Goal: Information Seeking & Learning: Learn about a topic

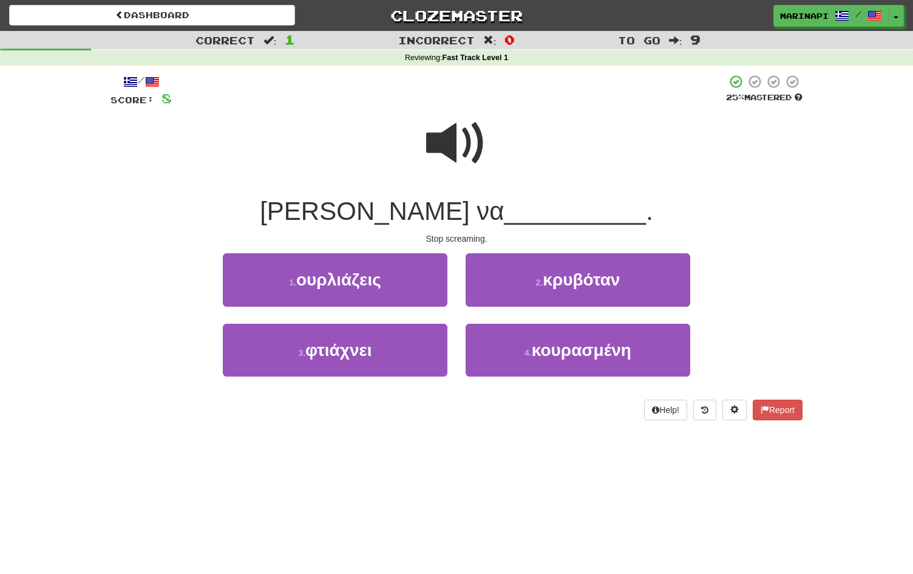
click at [451, 156] on span at bounding box center [456, 143] width 61 height 61
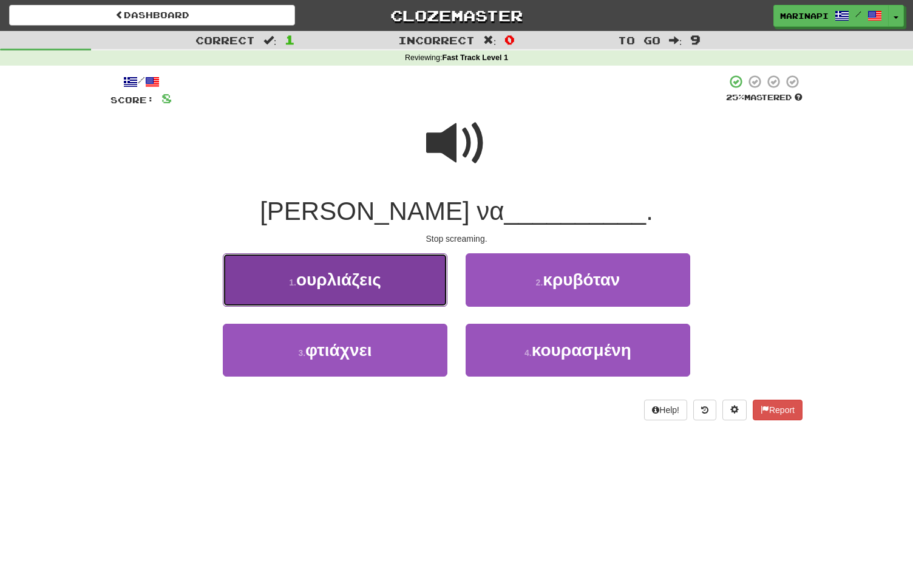
click at [424, 296] on button "1 . ουρλιάζεις" at bounding box center [335, 279] width 225 height 53
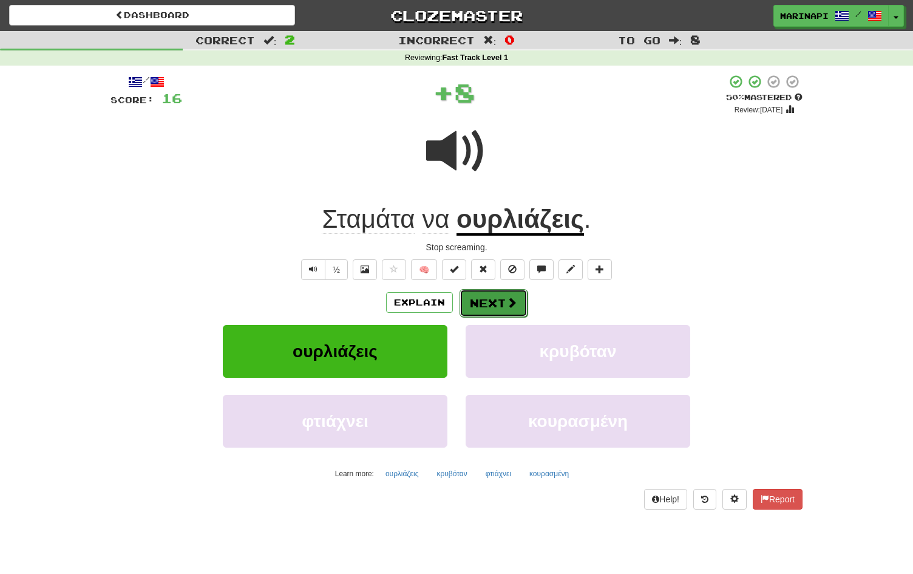
click at [489, 312] on button "Next" at bounding box center [493, 303] width 68 height 28
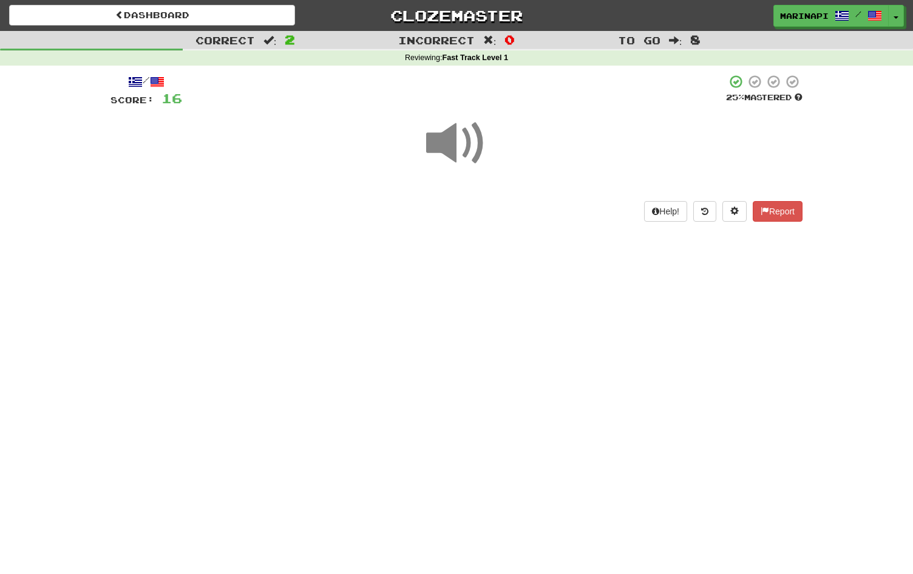
click at [458, 138] on span at bounding box center [456, 143] width 61 height 61
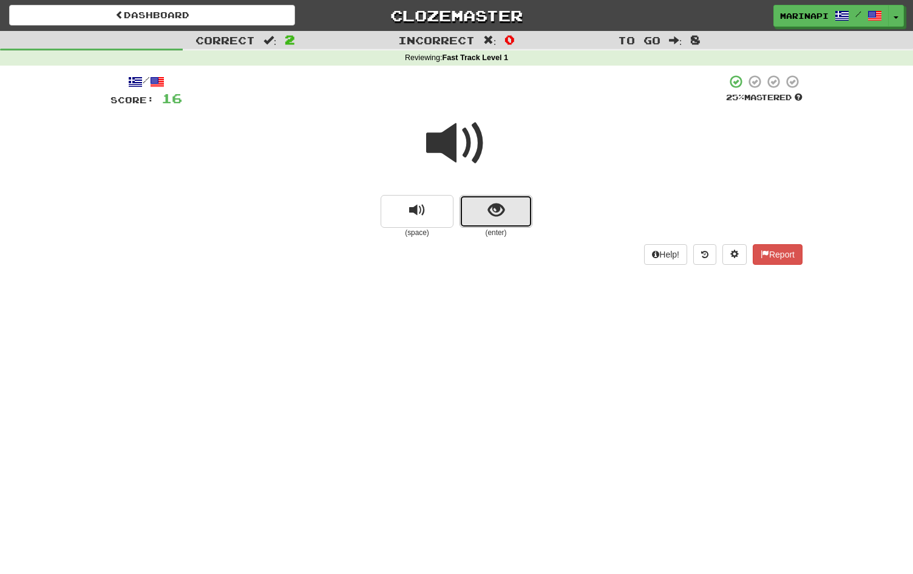
click at [496, 203] on span "show sentence" at bounding box center [496, 210] width 16 height 16
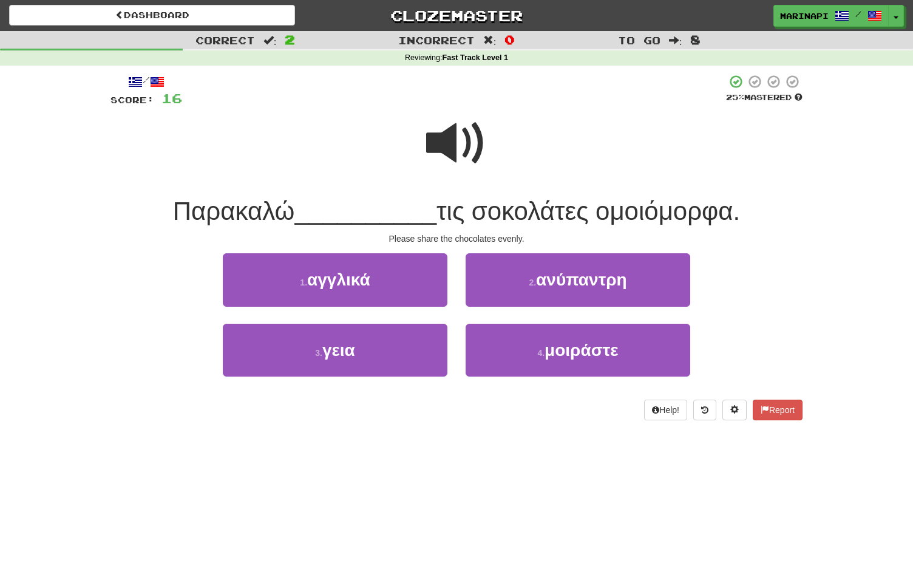
click at [452, 140] on span at bounding box center [456, 143] width 61 height 61
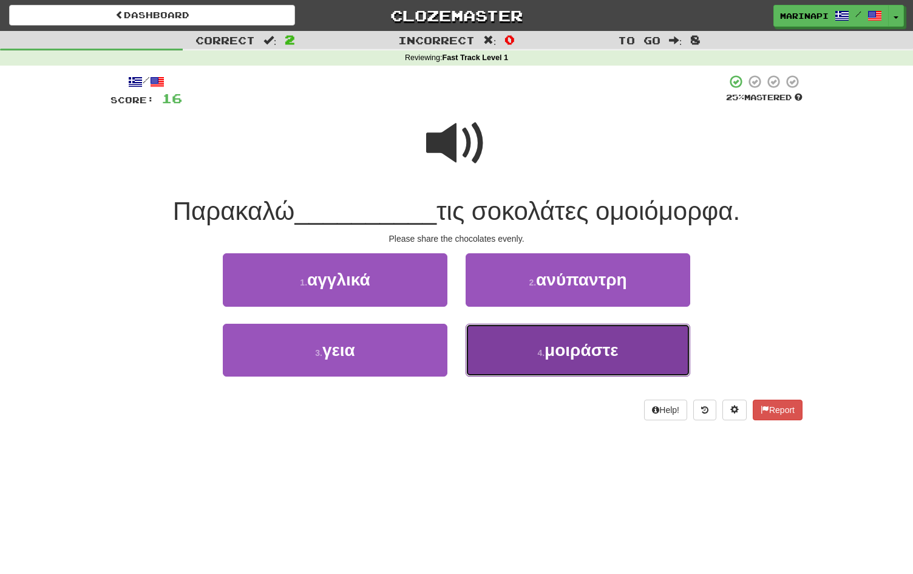
click at [489, 357] on button "4 . μοιράστε" at bounding box center [578, 350] width 225 height 53
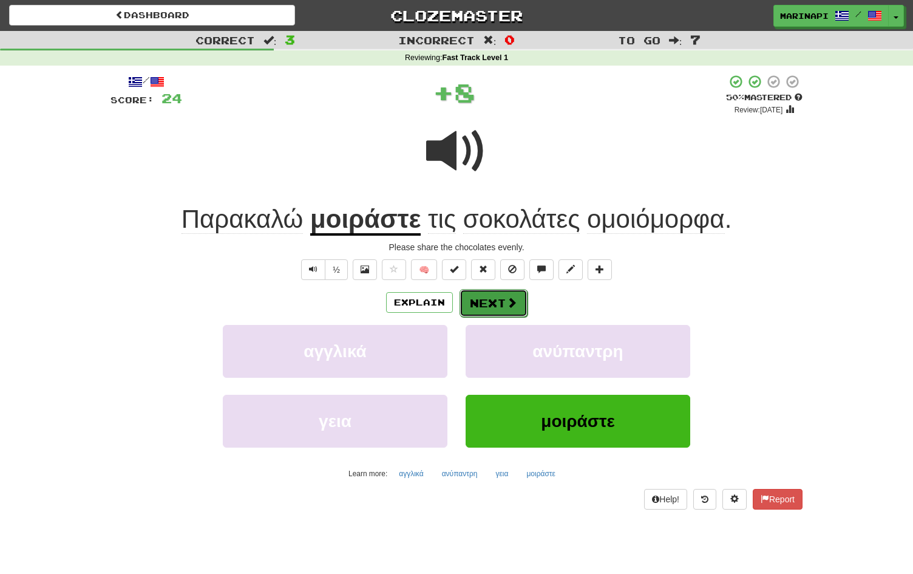
click at [486, 306] on button "Next" at bounding box center [493, 303] width 68 height 28
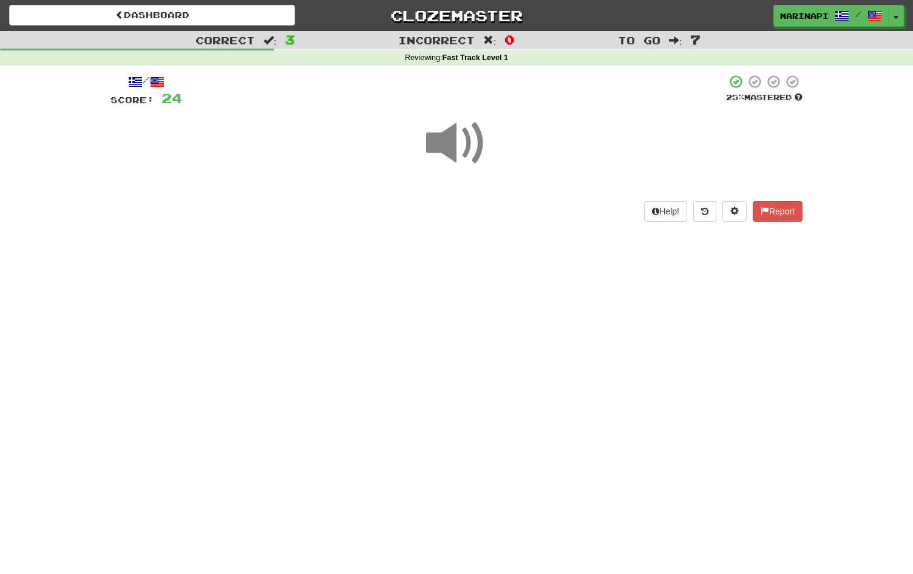
click at [455, 146] on span at bounding box center [456, 143] width 61 height 61
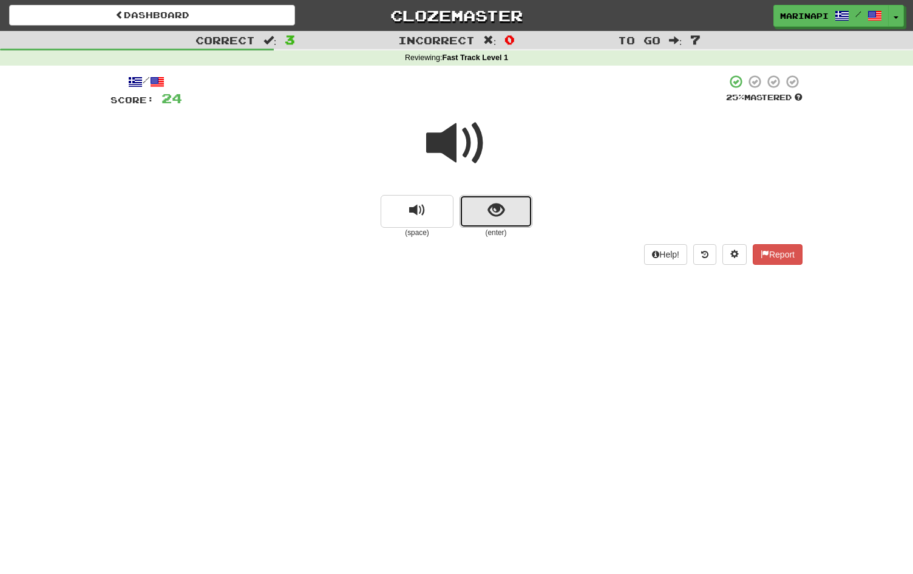
click at [475, 205] on button "show sentence" at bounding box center [495, 211] width 73 height 33
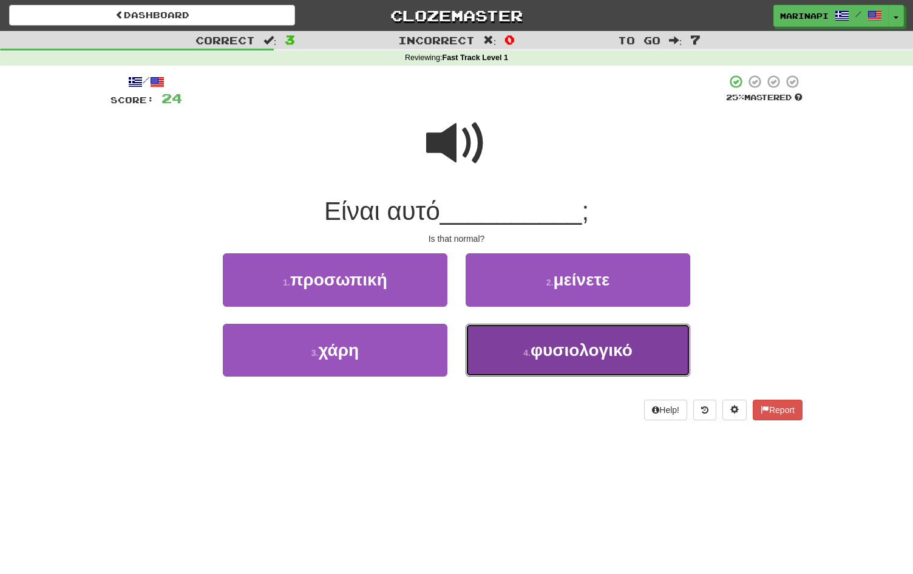
click at [511, 356] on button "4 . φυσιολογικό" at bounding box center [578, 350] width 225 height 53
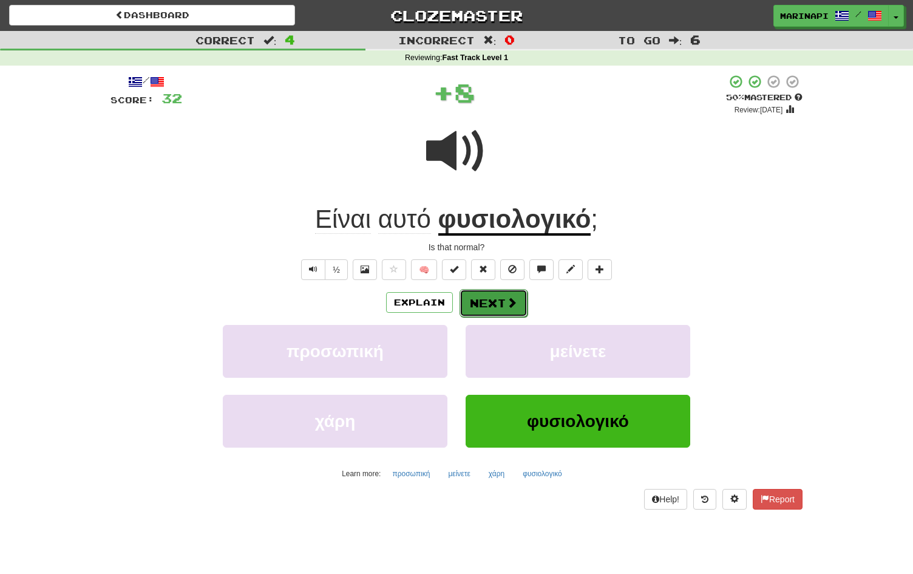
click at [494, 303] on button "Next" at bounding box center [493, 303] width 68 height 28
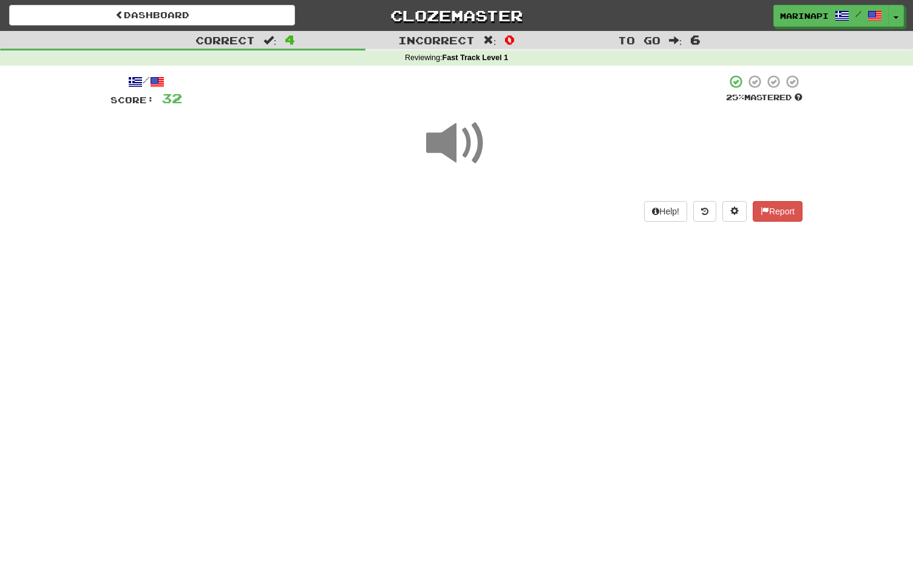
click at [470, 149] on span at bounding box center [456, 143] width 61 height 61
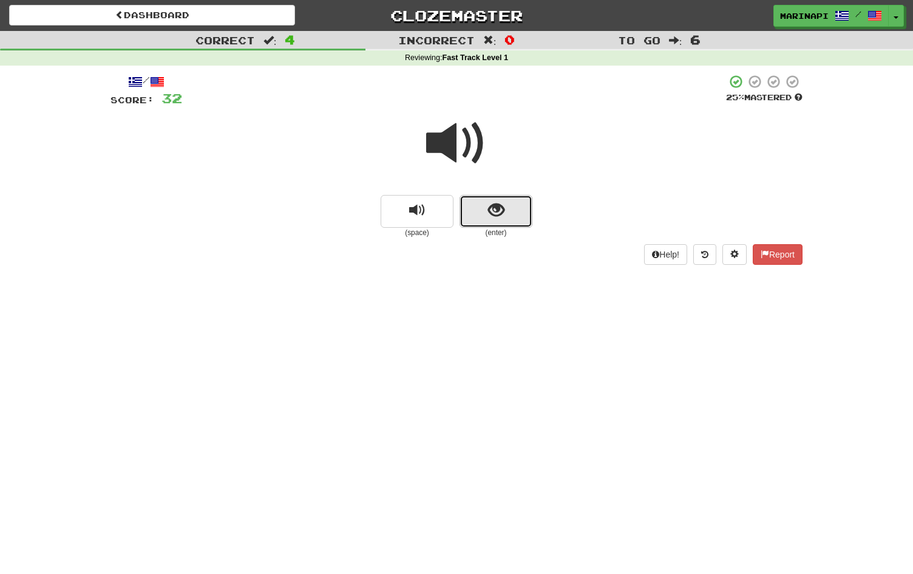
click at [483, 198] on button "show sentence" at bounding box center [495, 211] width 73 height 33
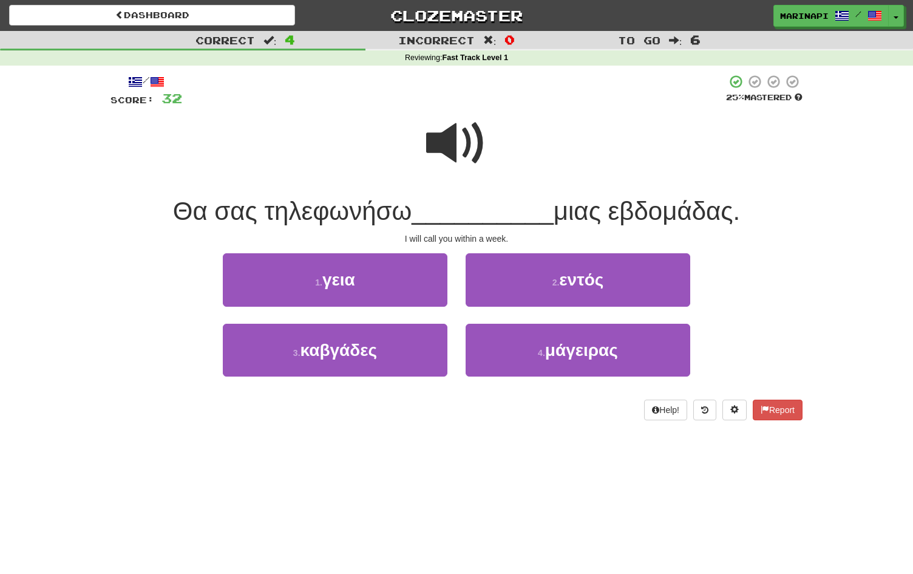
click at [466, 144] on span at bounding box center [456, 143] width 61 height 61
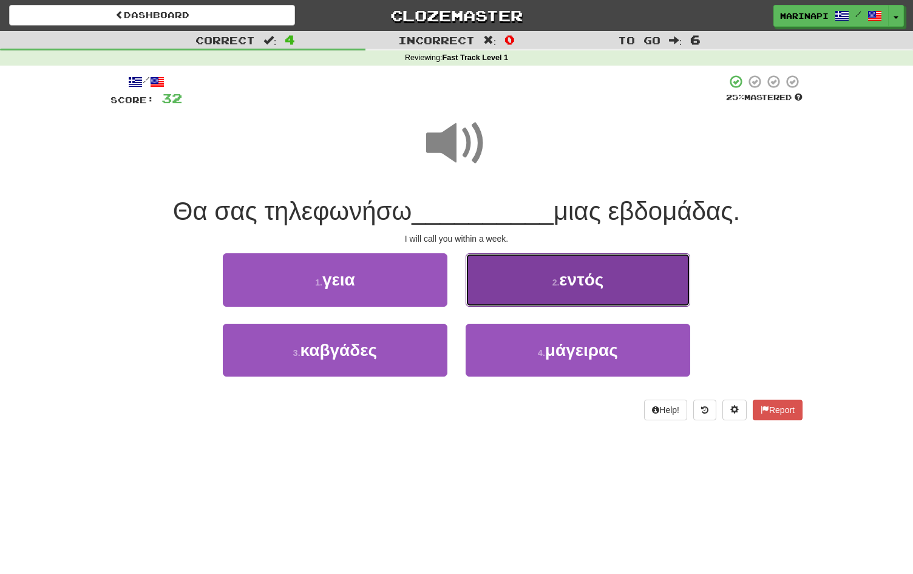
click at [510, 290] on button "2 . εντός" at bounding box center [578, 279] width 225 height 53
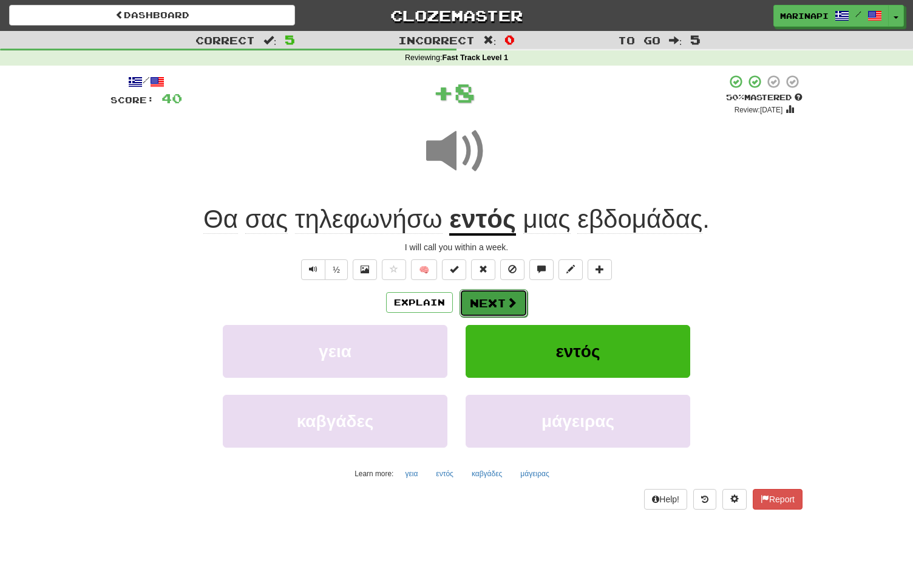
click at [496, 301] on button "Next" at bounding box center [493, 303] width 68 height 28
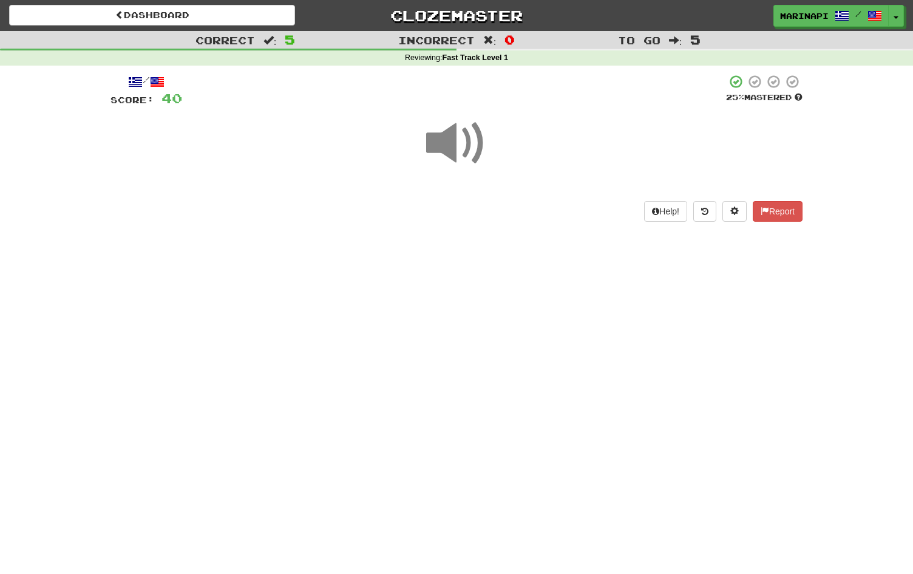
click at [470, 140] on span at bounding box center [456, 143] width 61 height 61
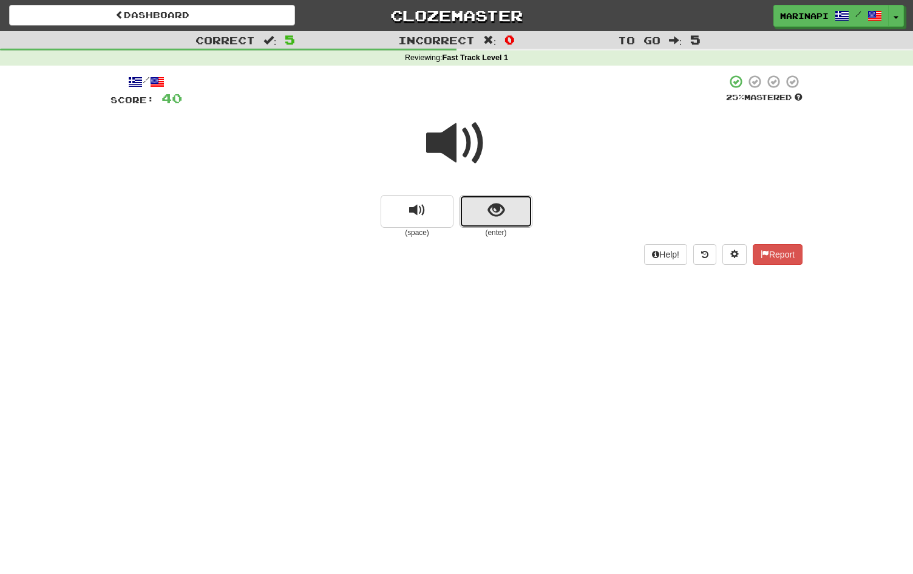
click at [488, 214] on span "show sentence" at bounding box center [496, 210] width 16 height 16
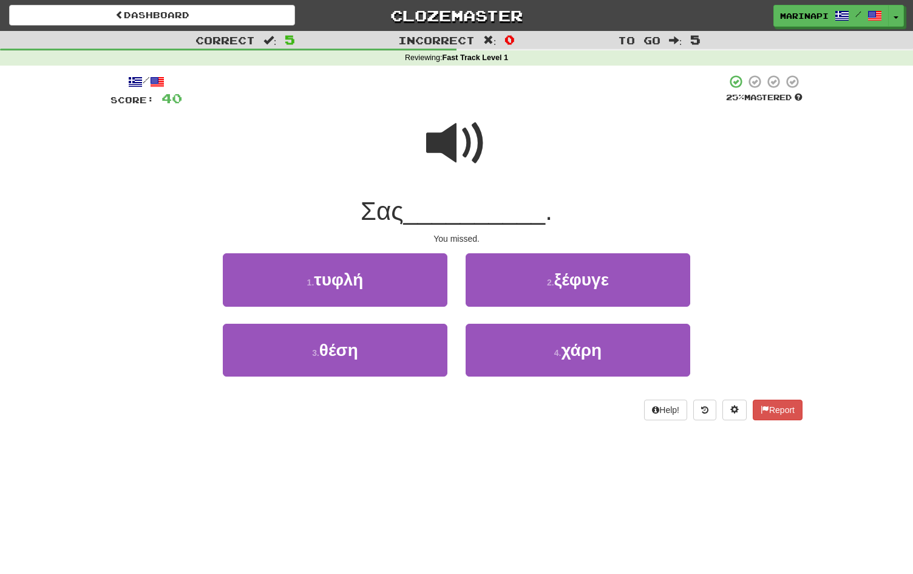
click at [458, 156] on span at bounding box center [456, 143] width 61 height 61
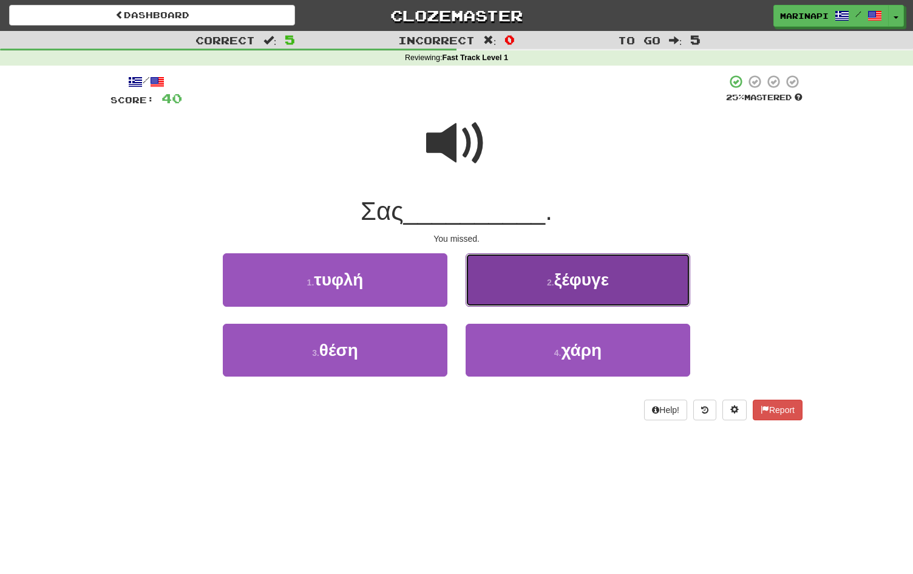
click at [502, 300] on button "2 . ξέφυγε" at bounding box center [578, 279] width 225 height 53
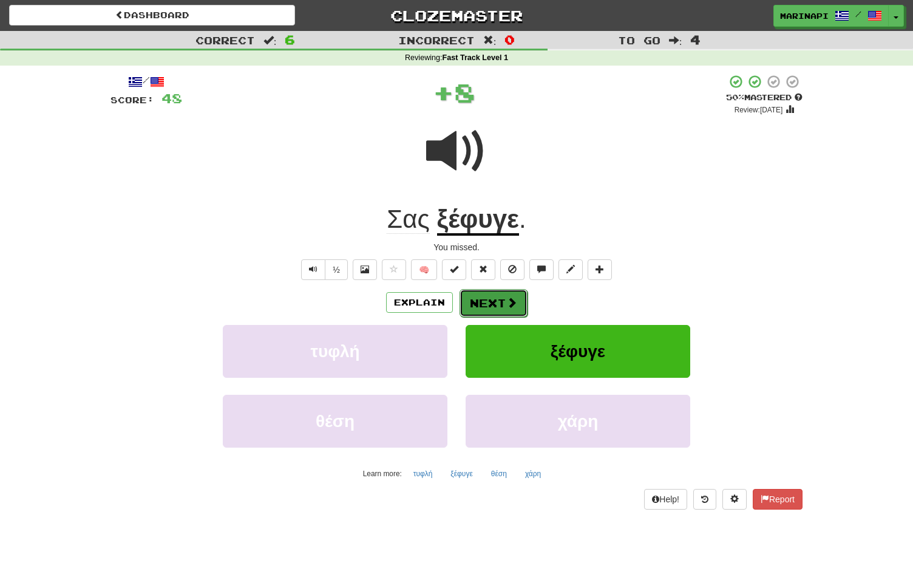
click at [496, 298] on button "Next" at bounding box center [493, 303] width 68 height 28
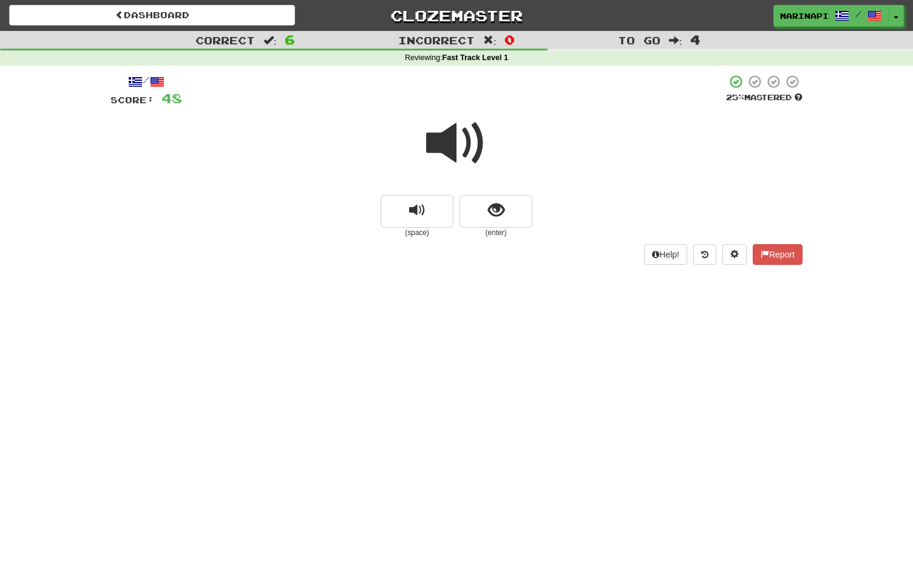
click at [470, 136] on span at bounding box center [456, 143] width 61 height 61
click at [491, 207] on span "show sentence" at bounding box center [496, 210] width 16 height 16
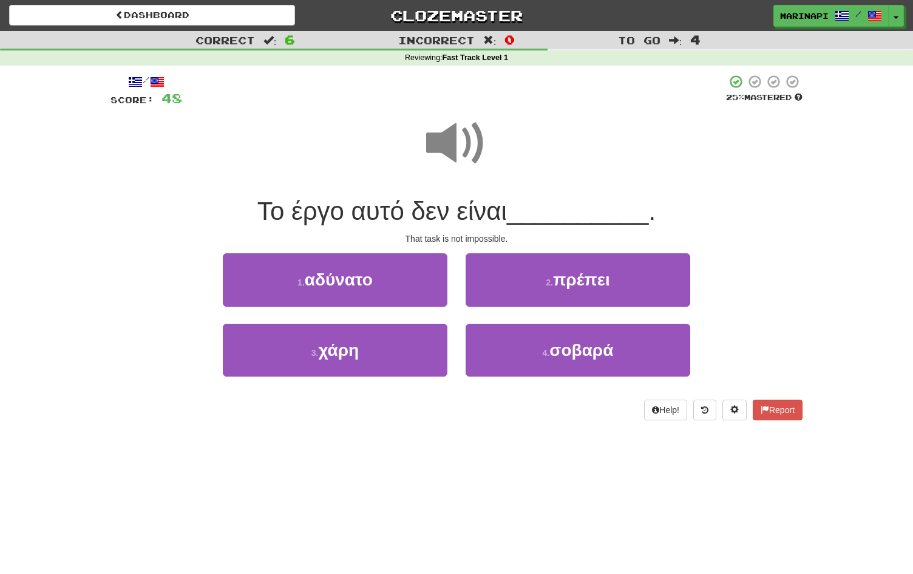
click at [469, 153] on span at bounding box center [456, 143] width 61 height 61
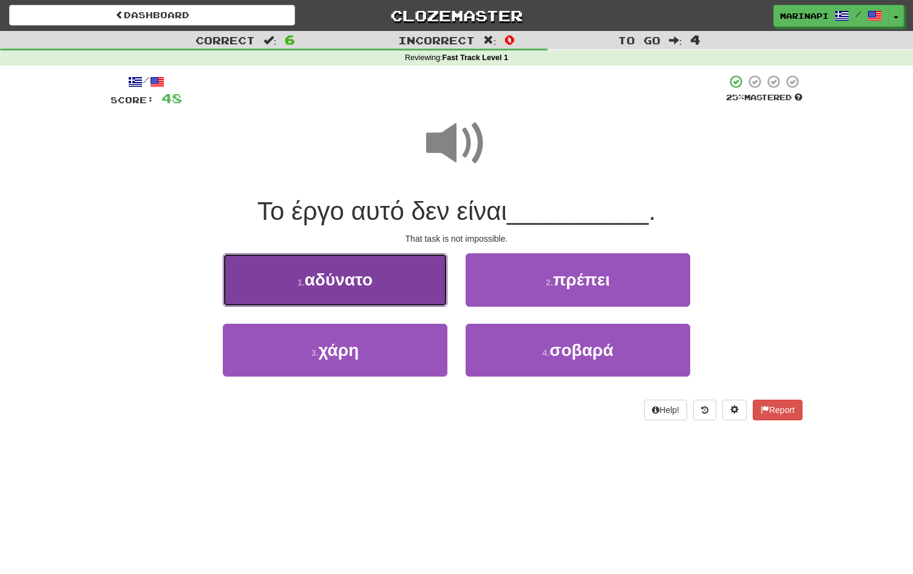
click at [403, 289] on button "1 . αδύνατο" at bounding box center [335, 279] width 225 height 53
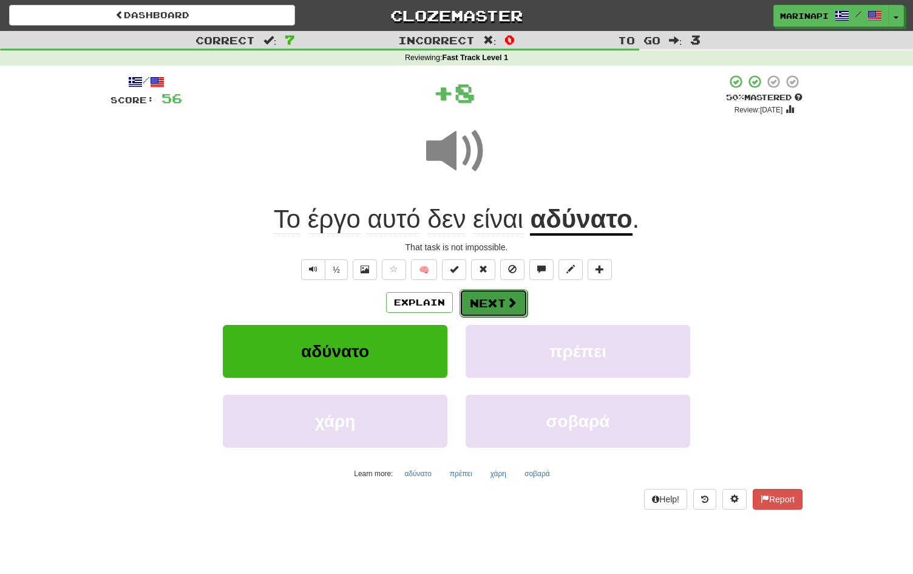
click at [518, 297] on button "Next" at bounding box center [493, 303] width 68 height 28
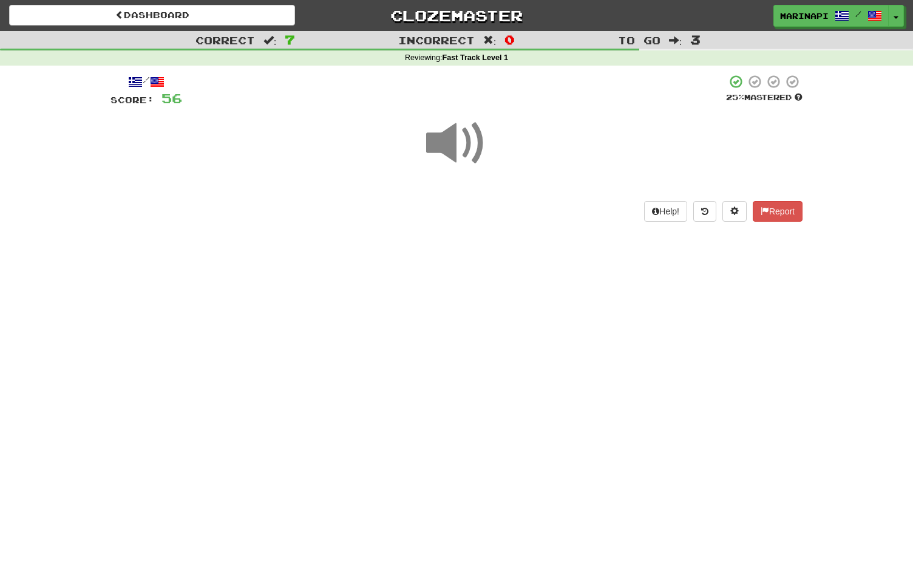
click at [464, 137] on span at bounding box center [456, 143] width 61 height 61
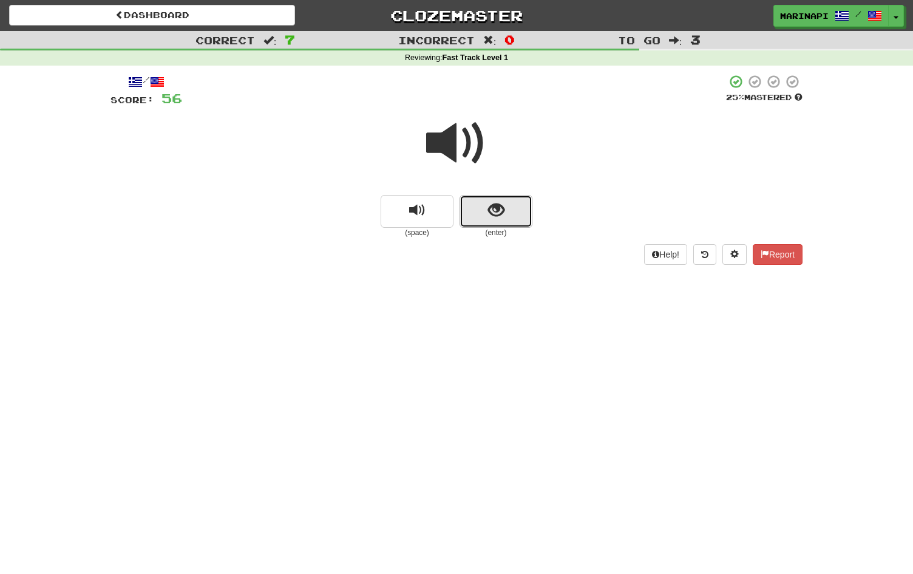
click at [497, 213] on span "show sentence" at bounding box center [496, 210] width 16 height 16
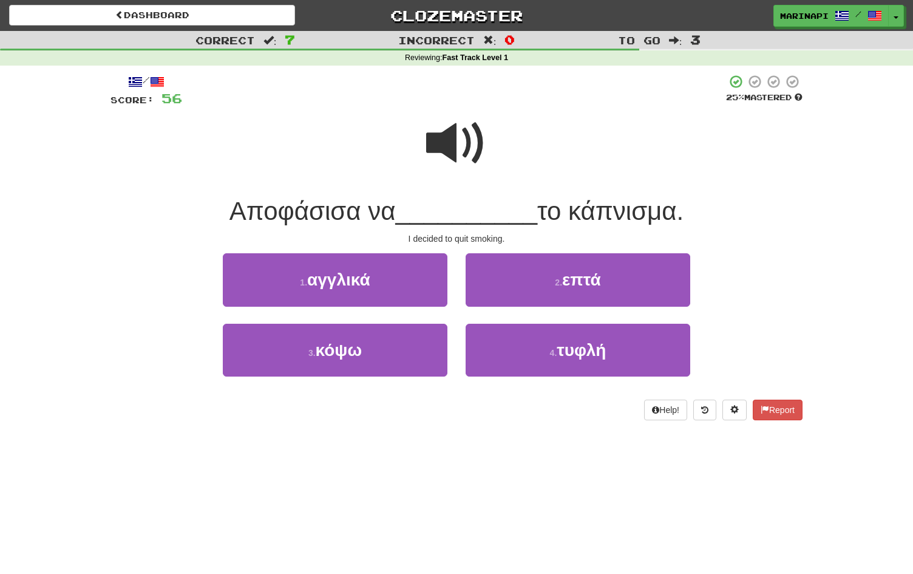
click at [456, 147] on span at bounding box center [456, 143] width 61 height 61
click at [456, 146] on span at bounding box center [456, 143] width 61 height 61
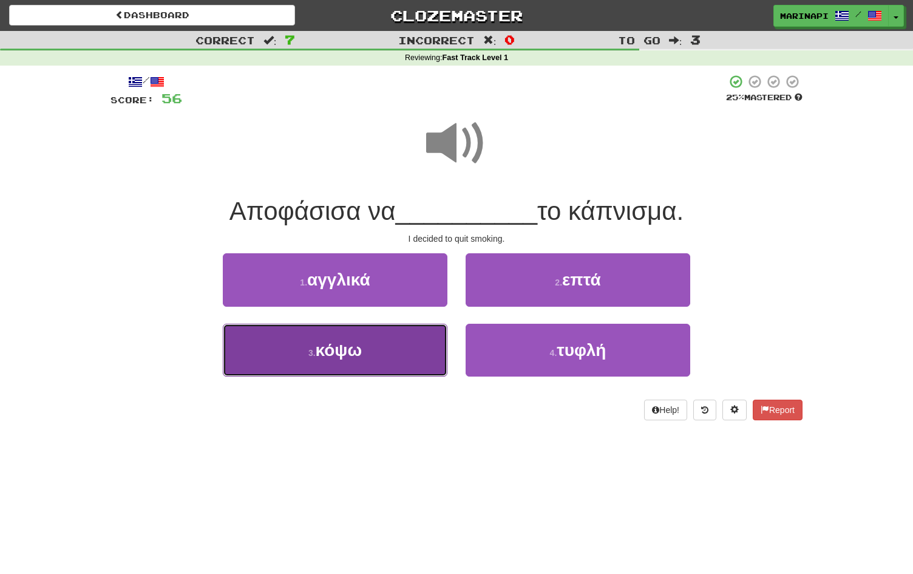
click at [393, 363] on button "3 . κόψω" at bounding box center [335, 350] width 225 height 53
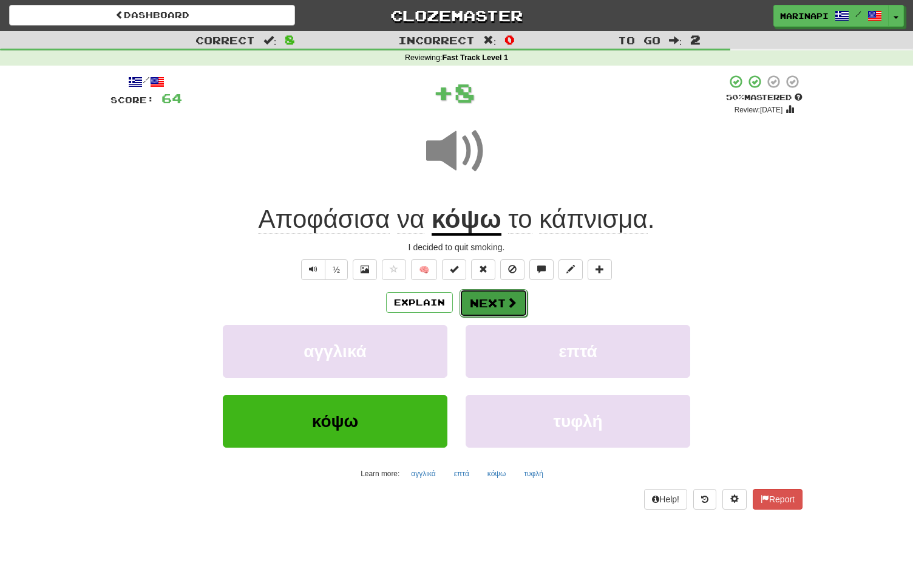
click at [484, 301] on button "Next" at bounding box center [493, 303] width 68 height 28
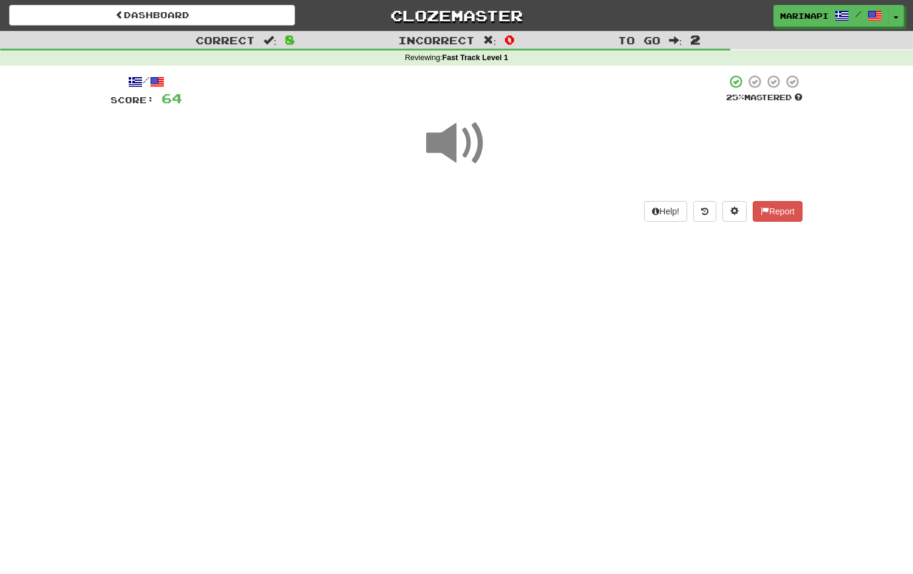
click at [466, 149] on span at bounding box center [456, 143] width 61 height 61
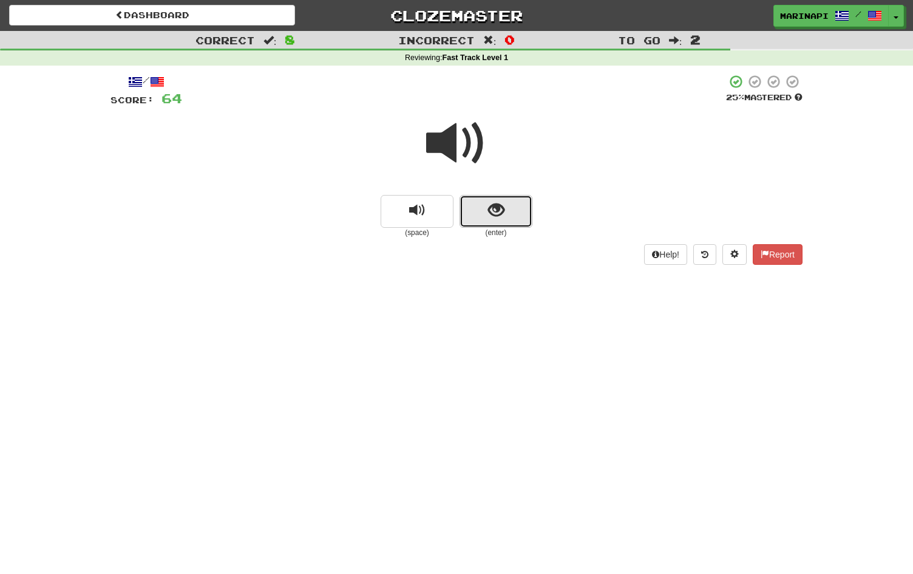
click at [484, 204] on button "show sentence" at bounding box center [495, 211] width 73 height 33
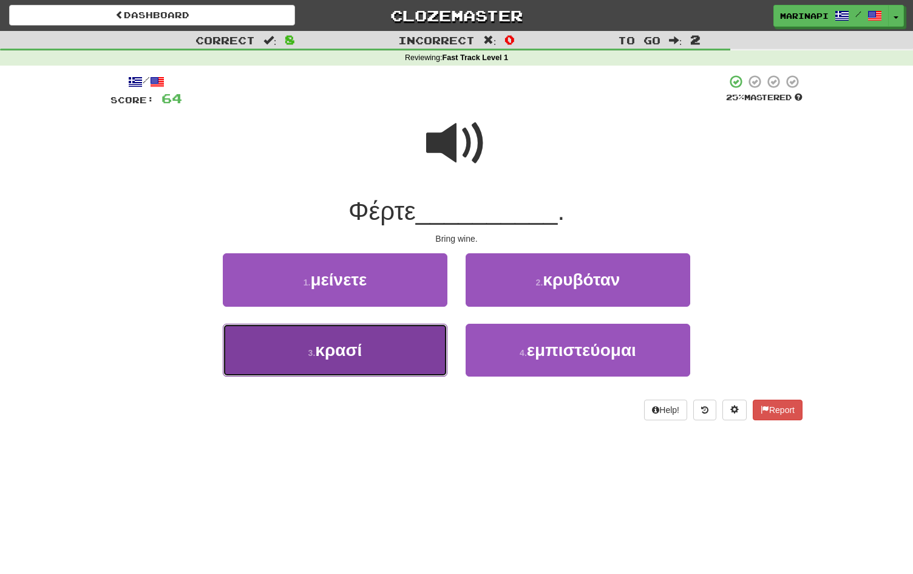
click at [390, 367] on button "3 . κρασί" at bounding box center [335, 350] width 225 height 53
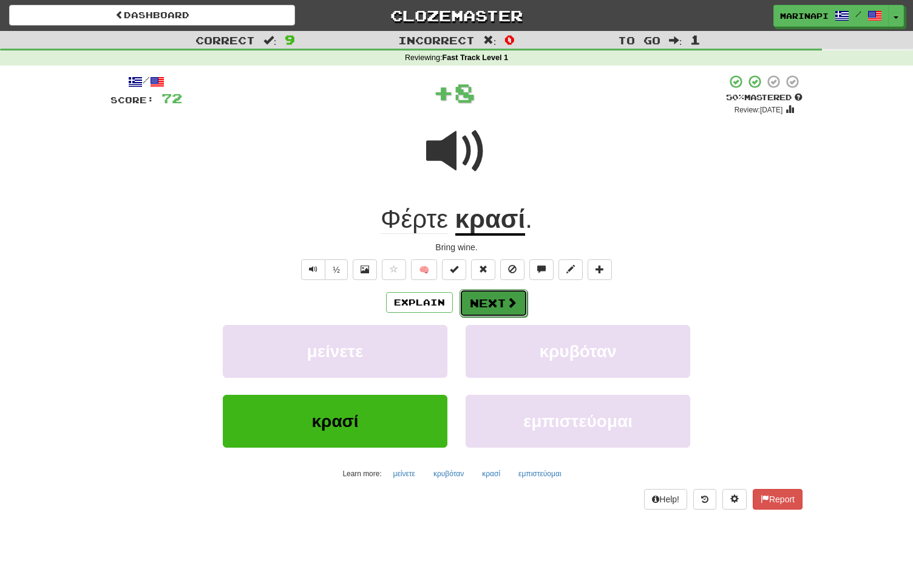
click at [492, 302] on button "Next" at bounding box center [493, 303] width 68 height 28
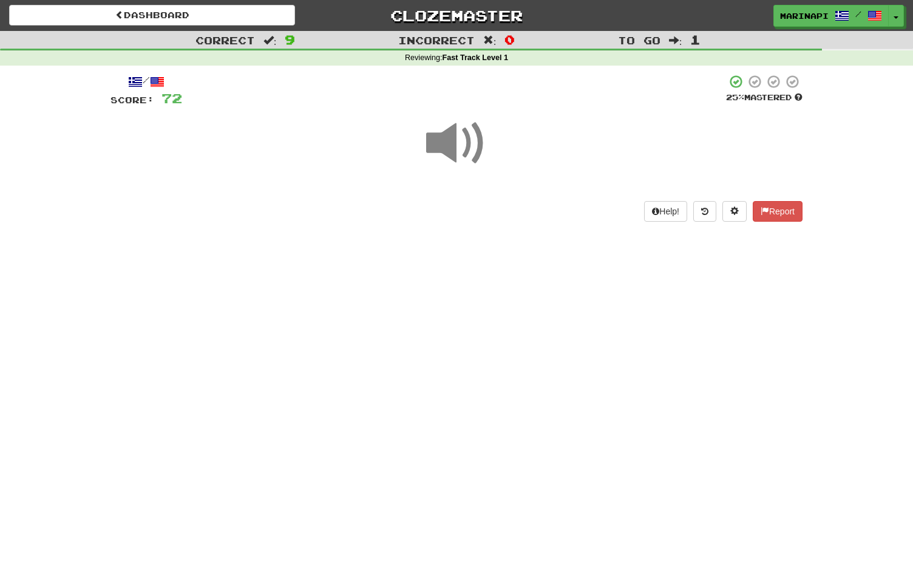
click at [456, 147] on span at bounding box center [456, 143] width 61 height 61
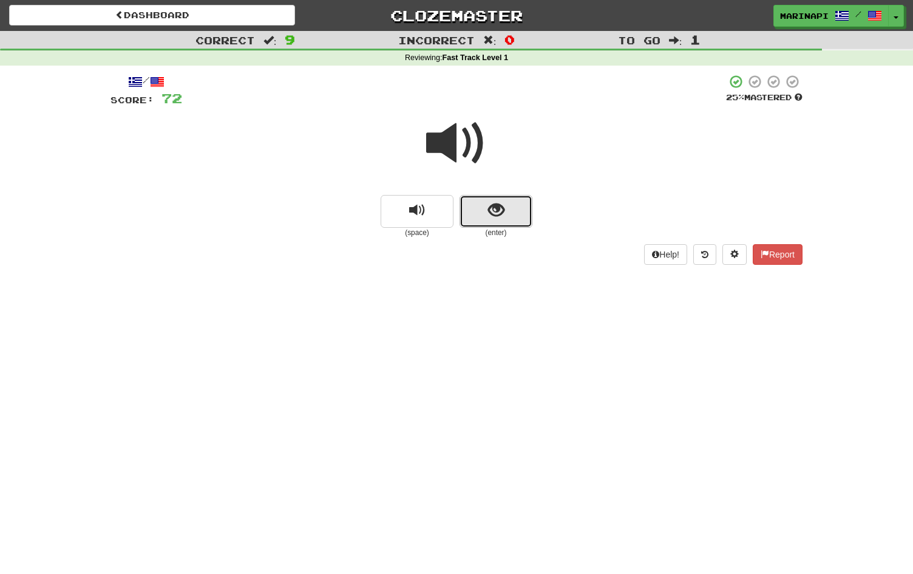
click at [481, 200] on button "show sentence" at bounding box center [495, 211] width 73 height 33
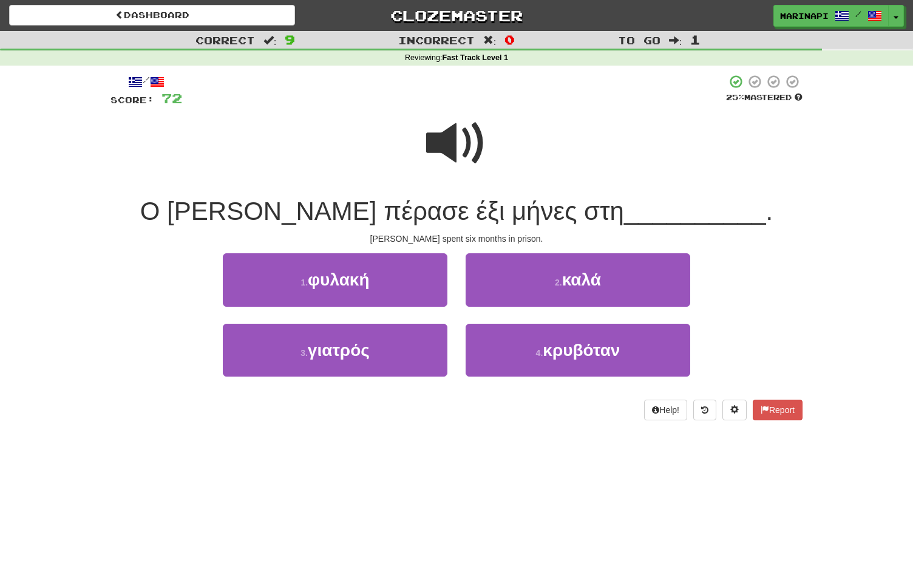
click at [460, 149] on span at bounding box center [456, 143] width 61 height 61
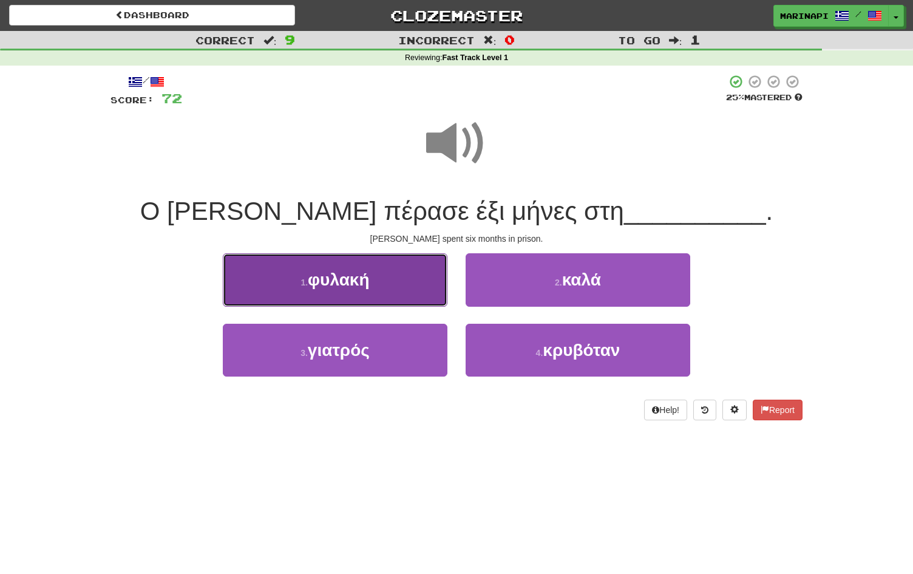
click at [425, 280] on button "1 . φυλακή" at bounding box center [335, 279] width 225 height 53
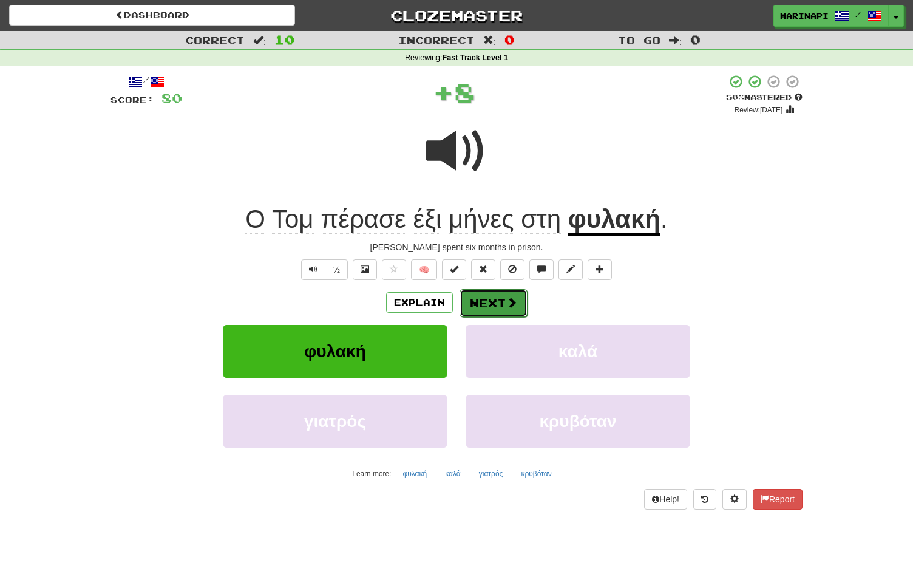
click at [517, 299] on button "Next" at bounding box center [493, 303] width 68 height 28
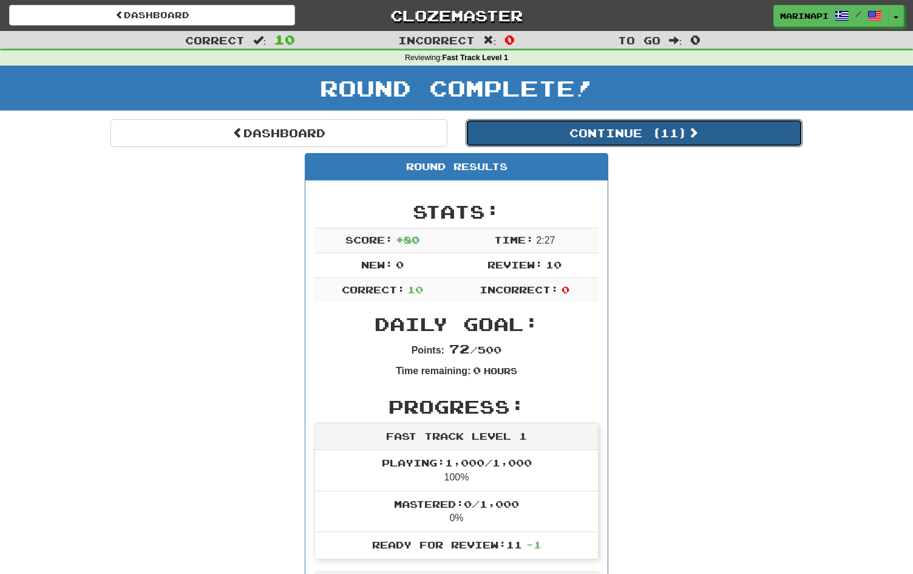
click at [589, 126] on button "Continue ( 11 )" at bounding box center [634, 133] width 337 height 28
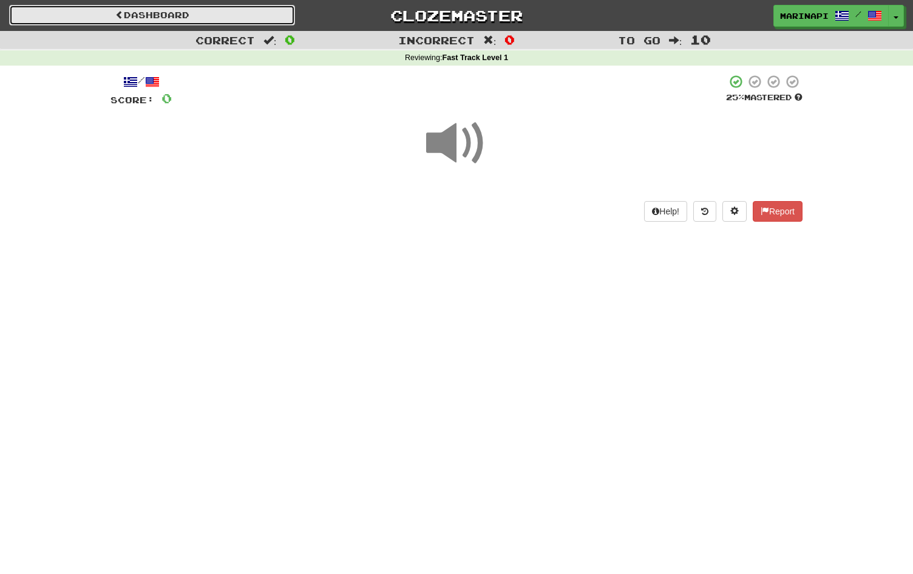
click at [264, 12] on link "Dashboard" at bounding box center [152, 15] width 286 height 21
